Goal: Register for event/course

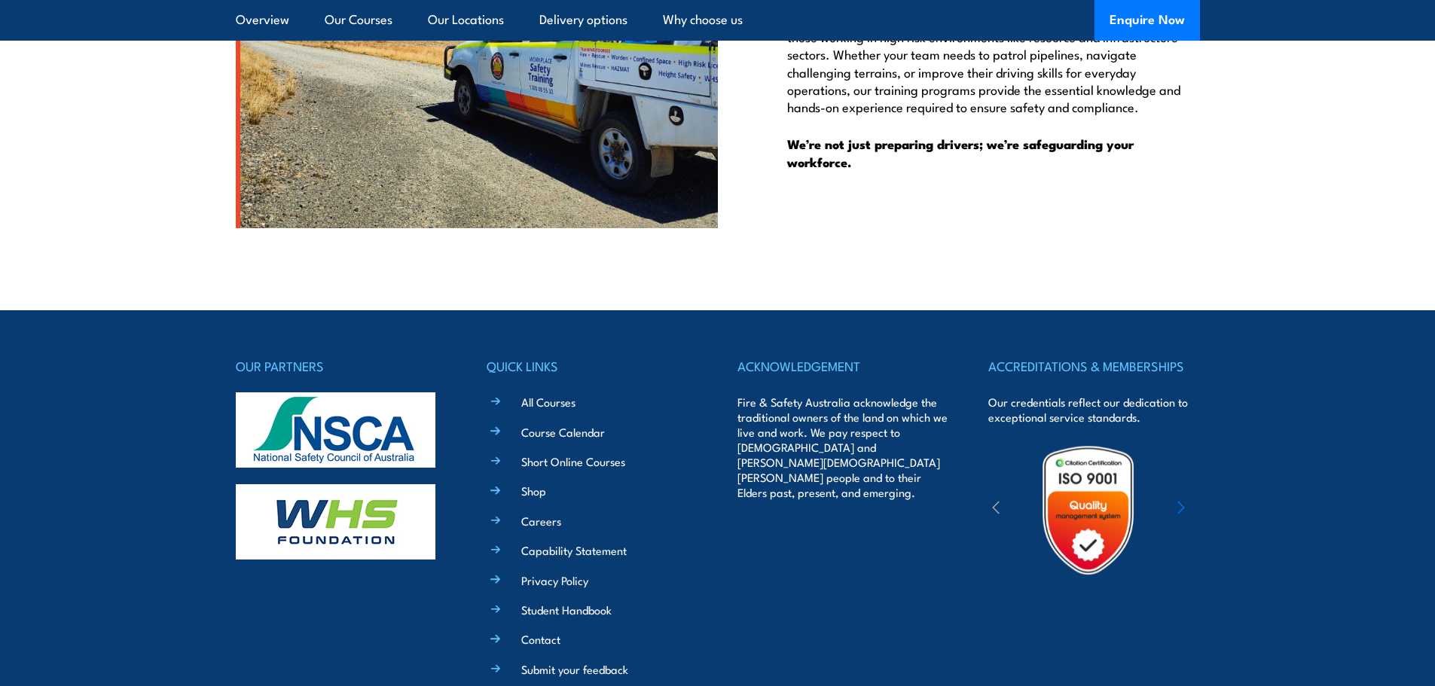
scroll to position [3917, 0]
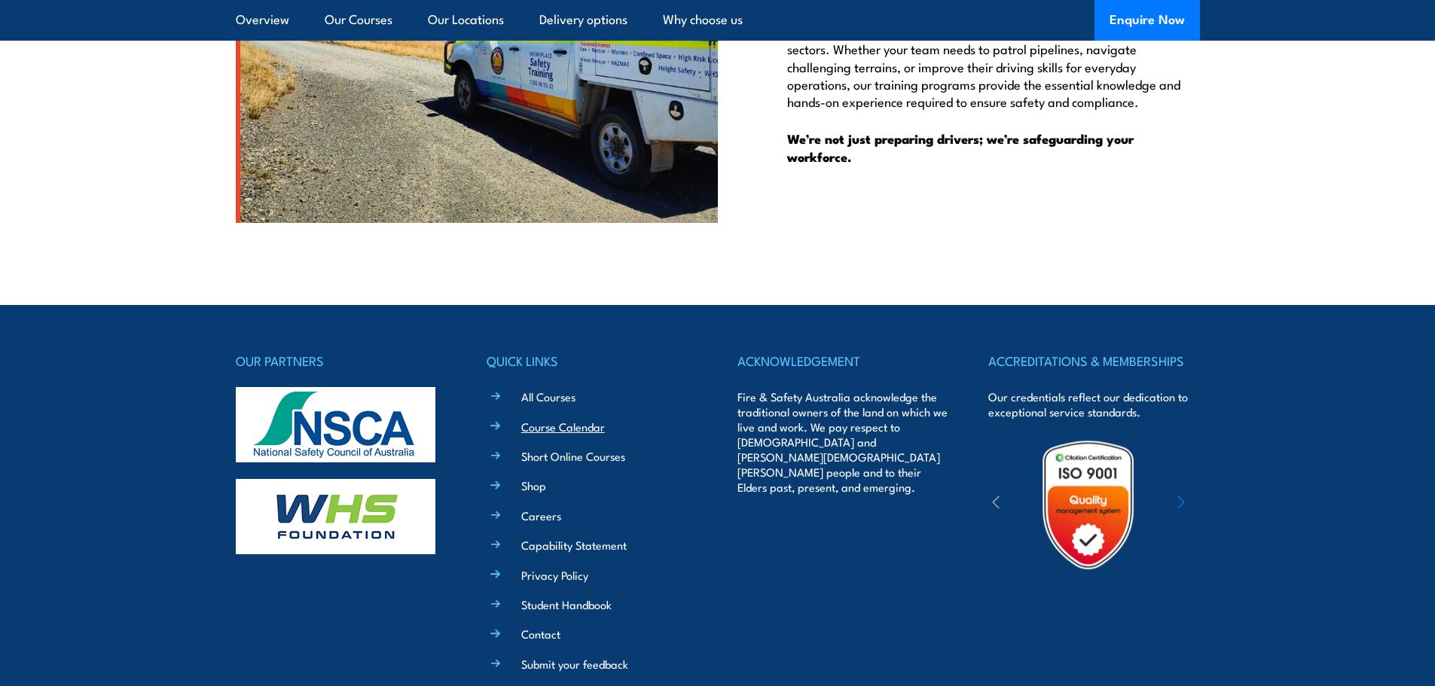
click at [578, 423] on link "Course Calendar" at bounding box center [563, 427] width 84 height 16
click at [582, 457] on link "Short Online Courses" at bounding box center [573, 456] width 104 height 16
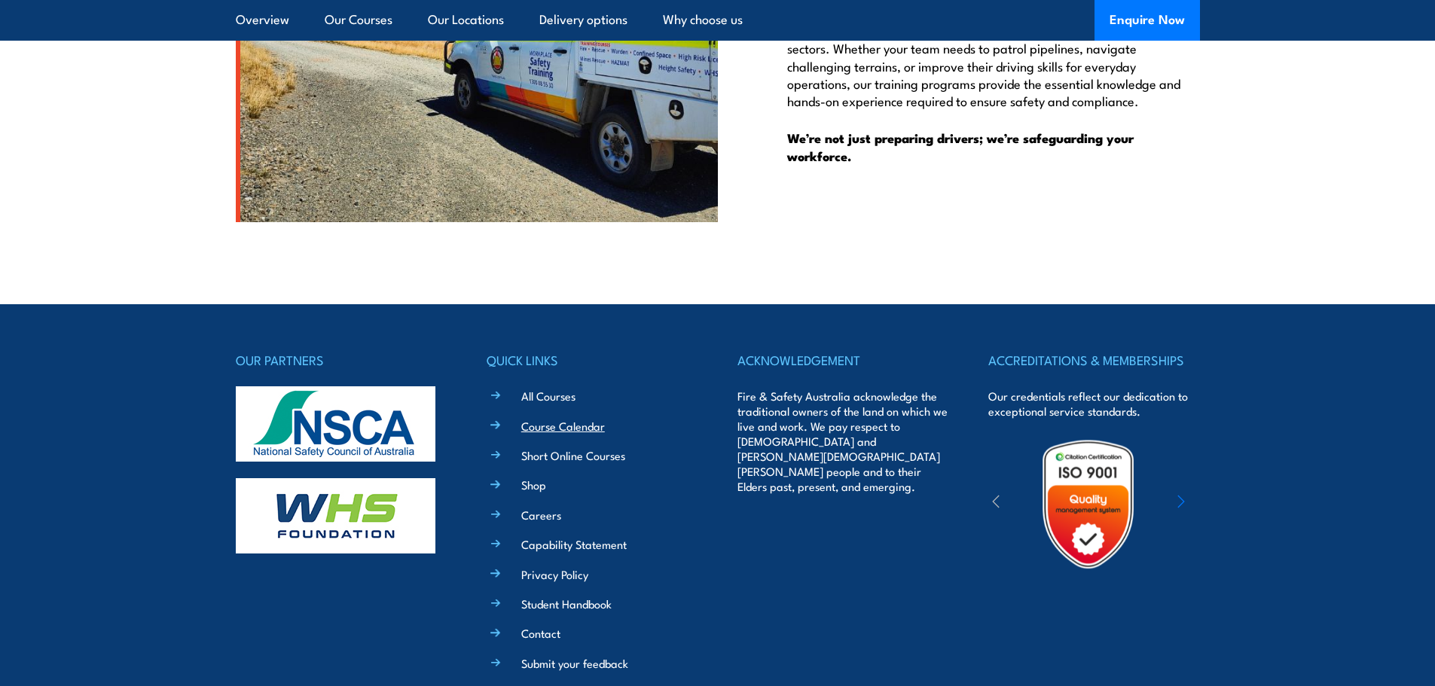
click at [539, 422] on link "Course Calendar" at bounding box center [563, 426] width 84 height 16
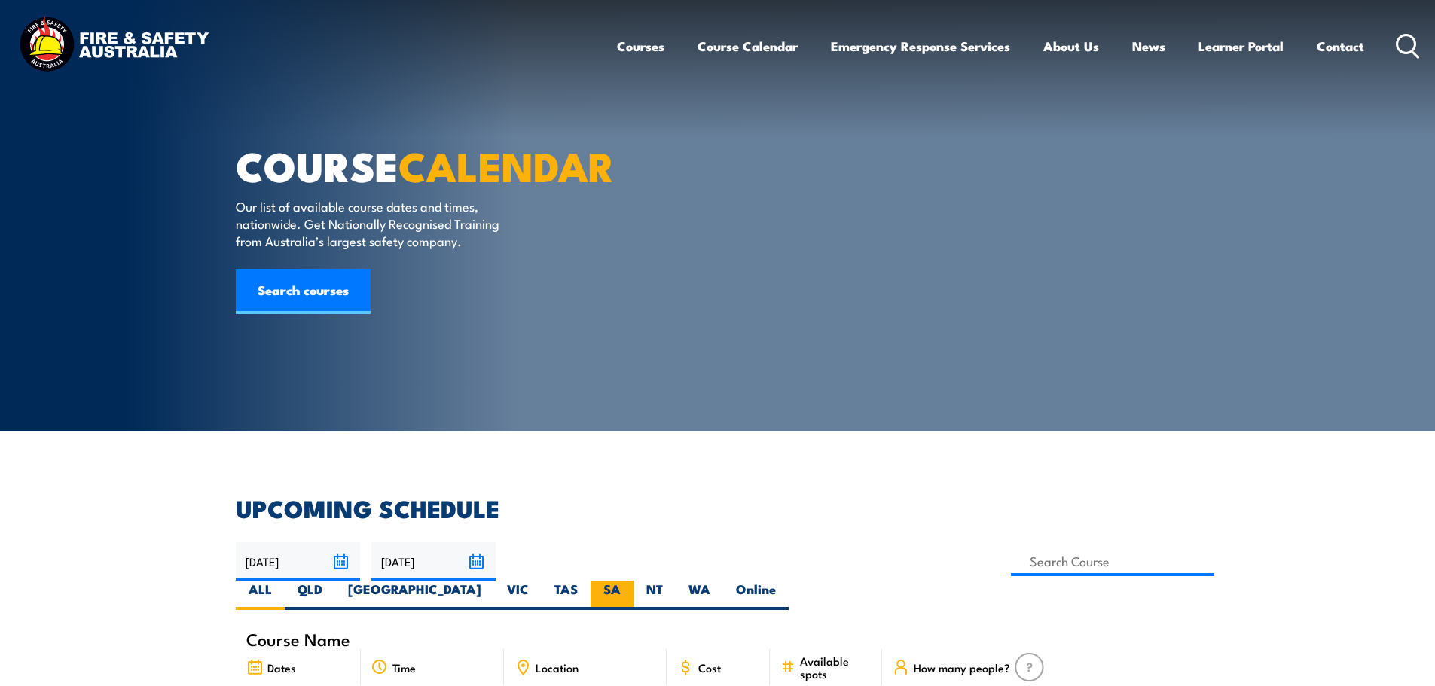
click at [634, 581] on label "SA" at bounding box center [612, 595] width 43 height 29
click at [631, 581] on input "SA" at bounding box center [626, 586] width 10 height 10
radio input "true"
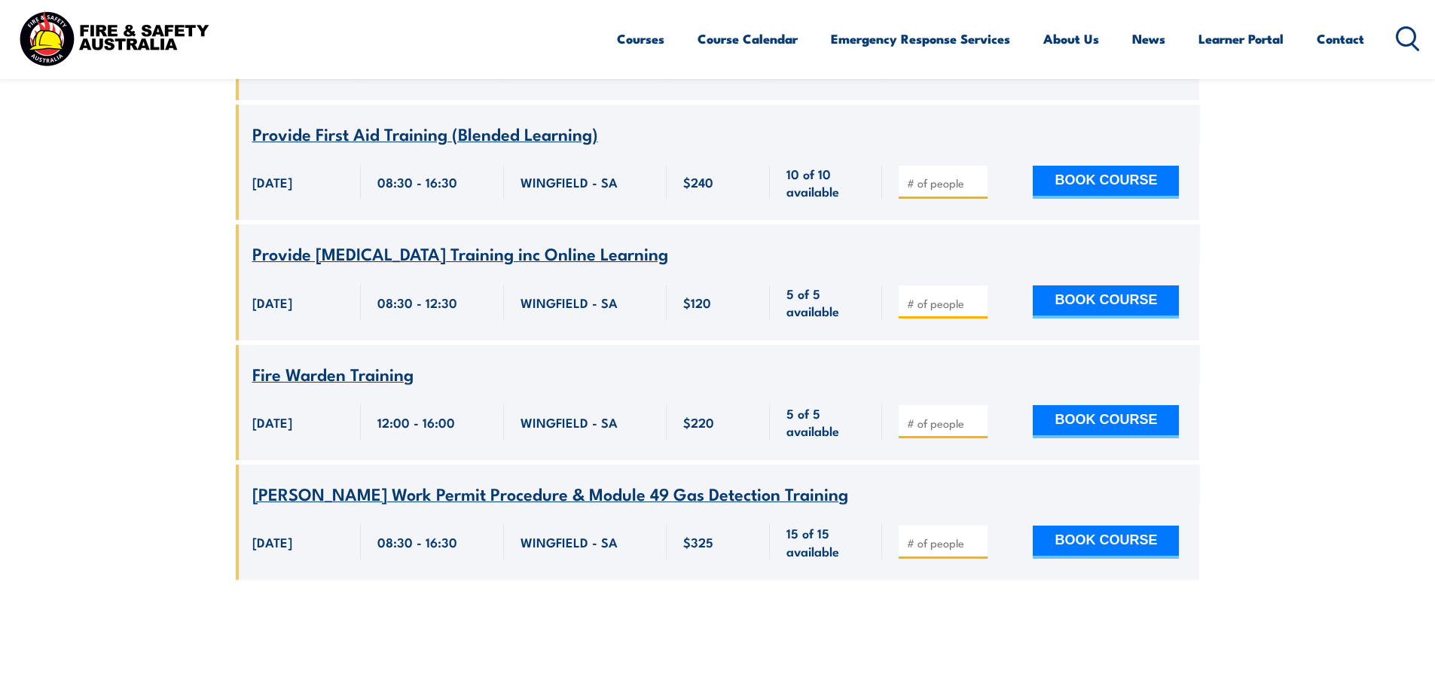
scroll to position [8332, 0]
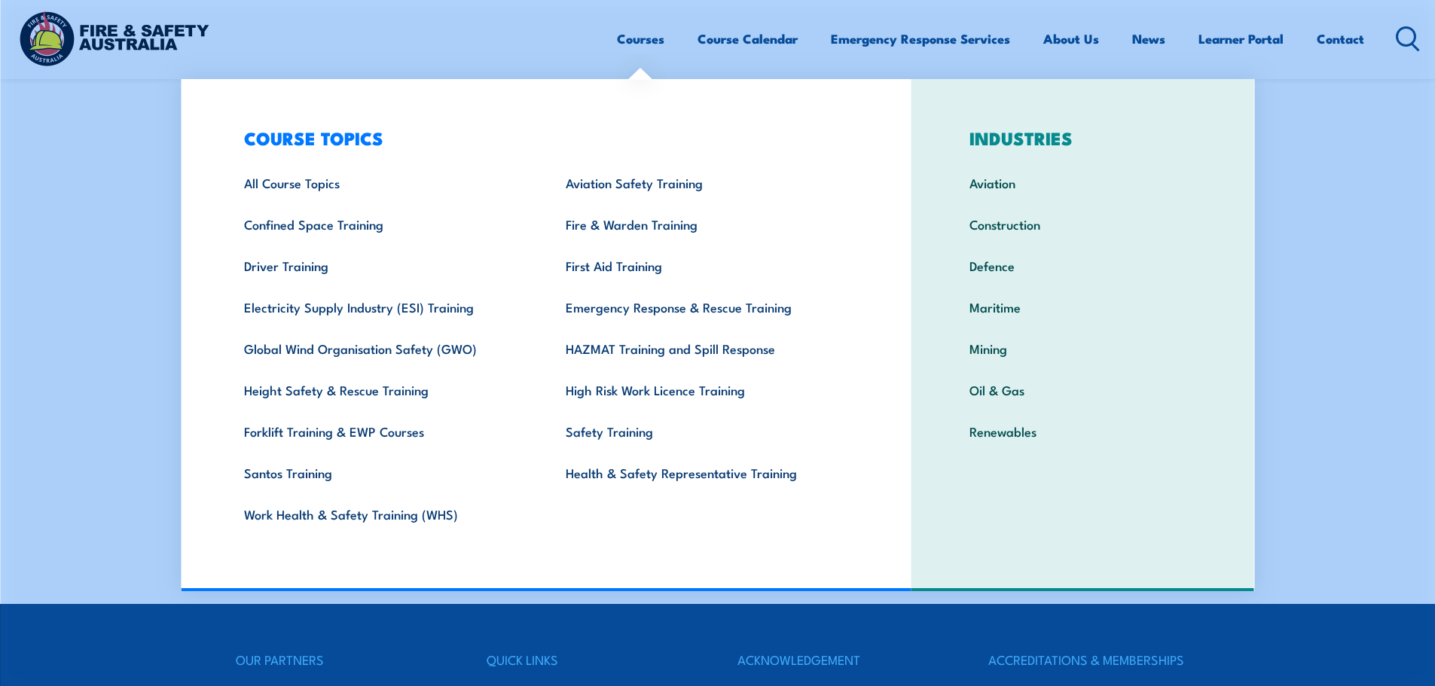
click at [639, 39] on link "Courses" at bounding box center [640, 39] width 47 height 40
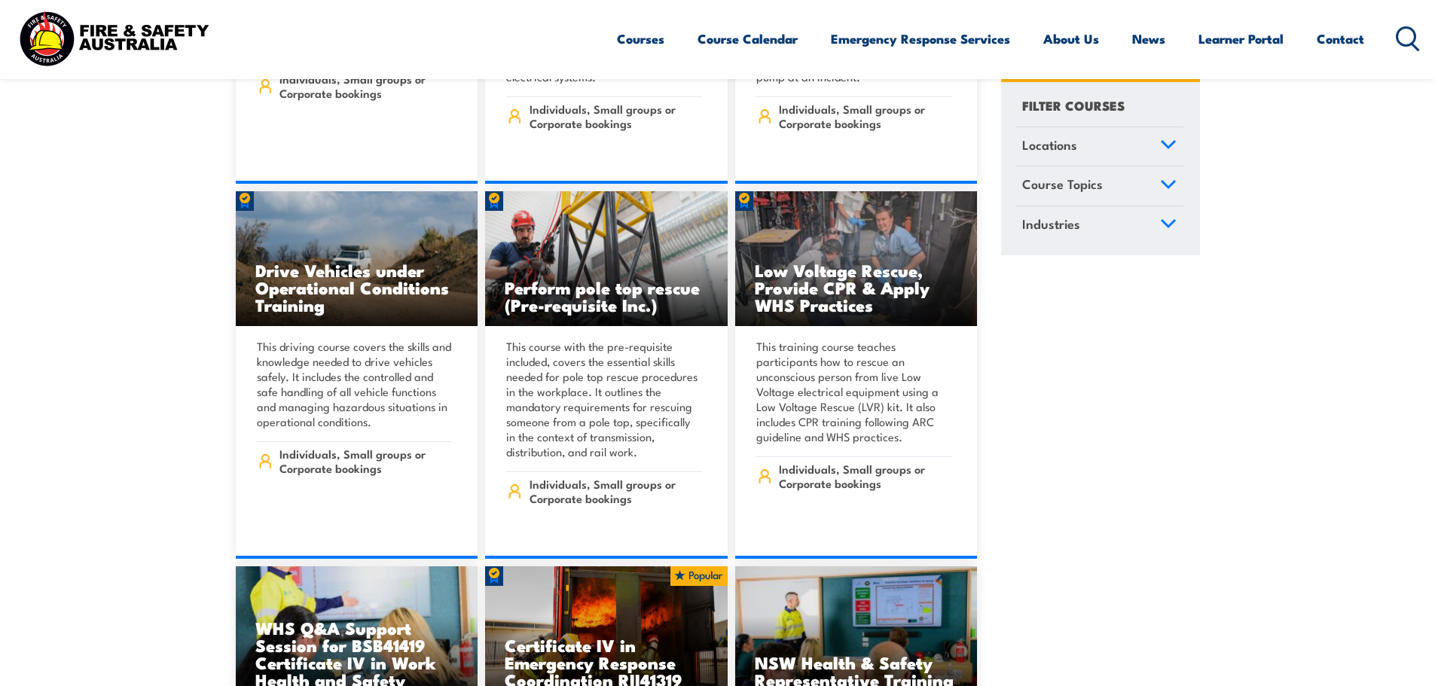
scroll to position [2787, 0]
